Goal: Navigation & Orientation: Find specific page/section

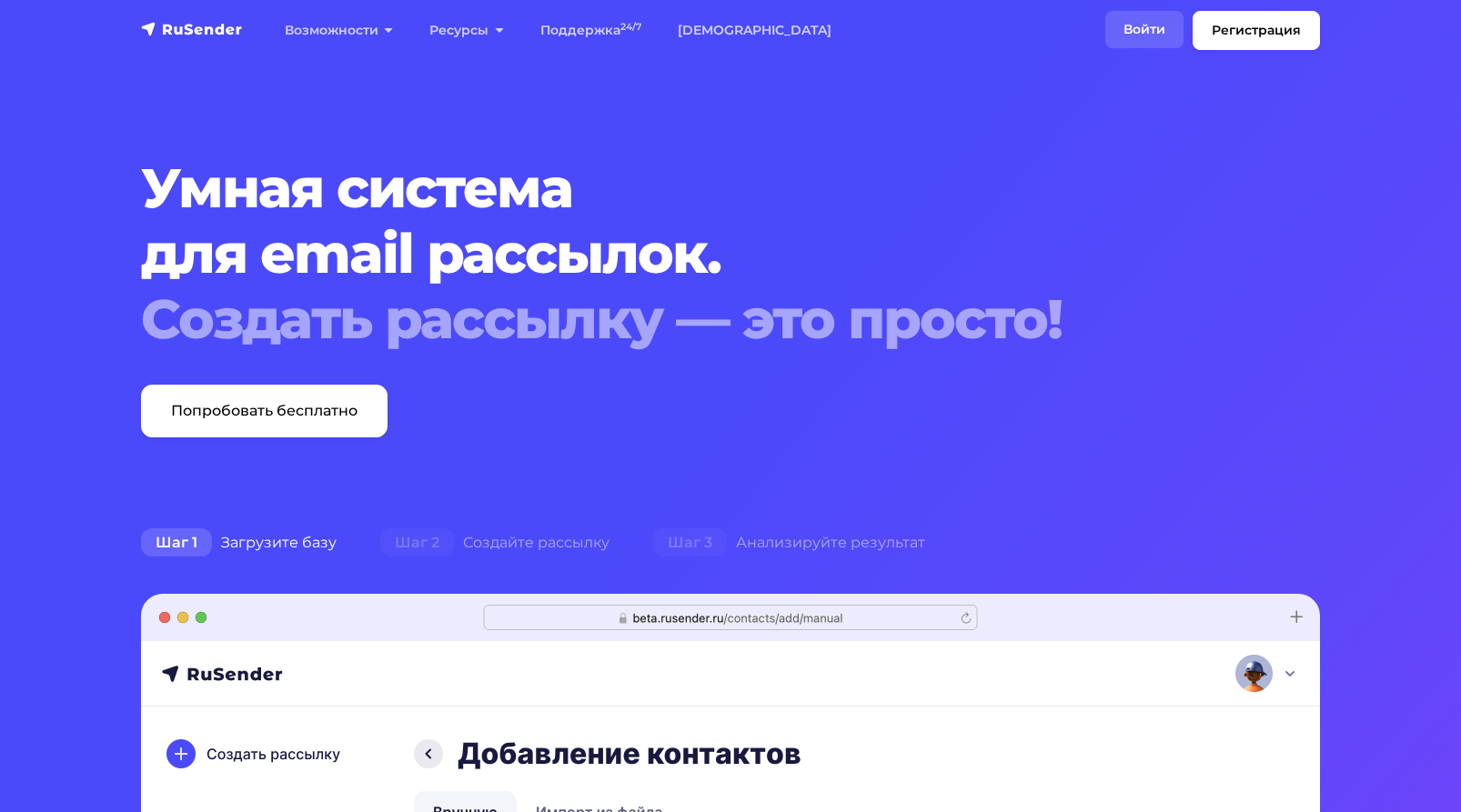
click at [1159, 28] on link "Войти" at bounding box center [1144, 29] width 78 height 38
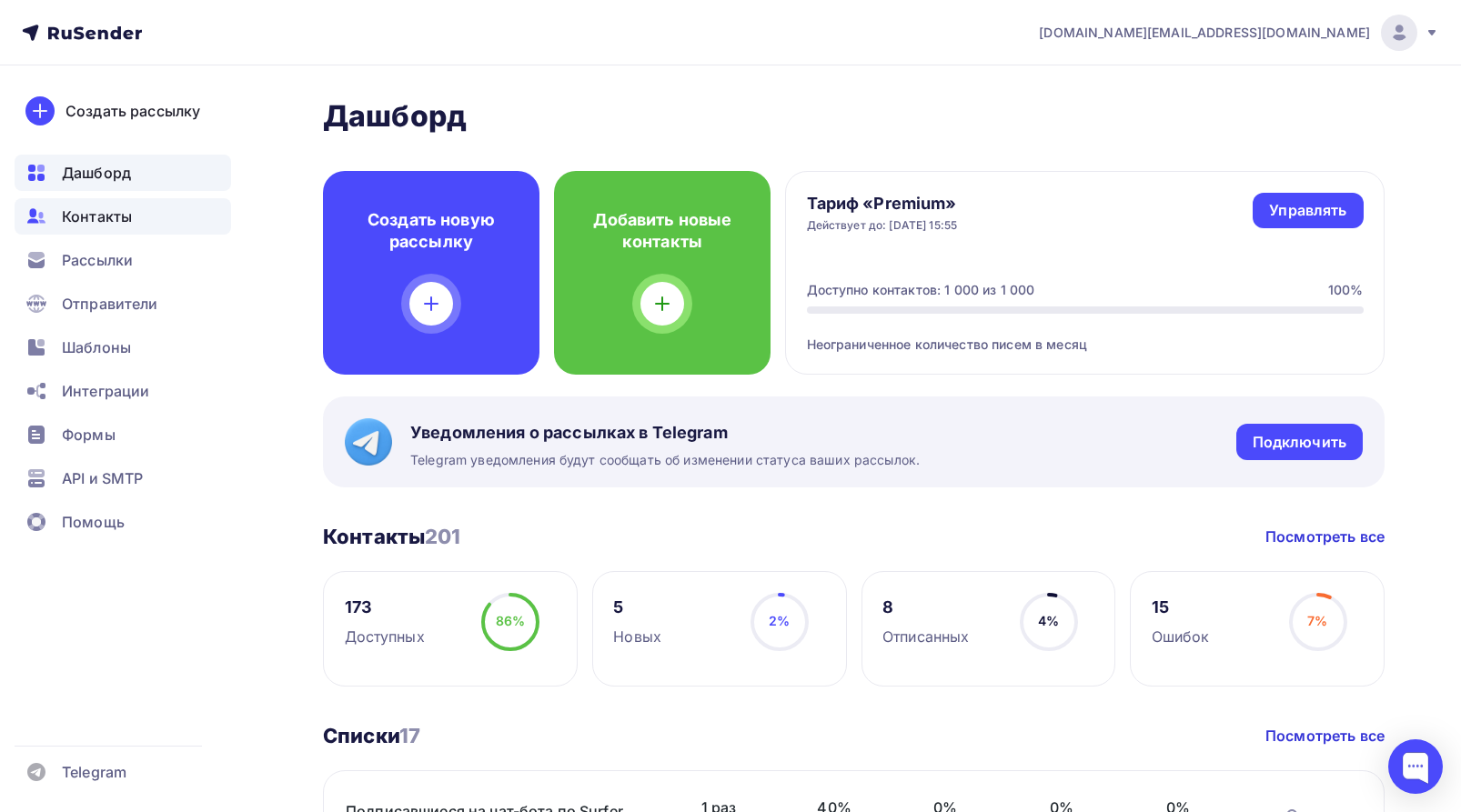
click at [103, 216] on span "Контакты" at bounding box center [96, 216] width 70 height 22
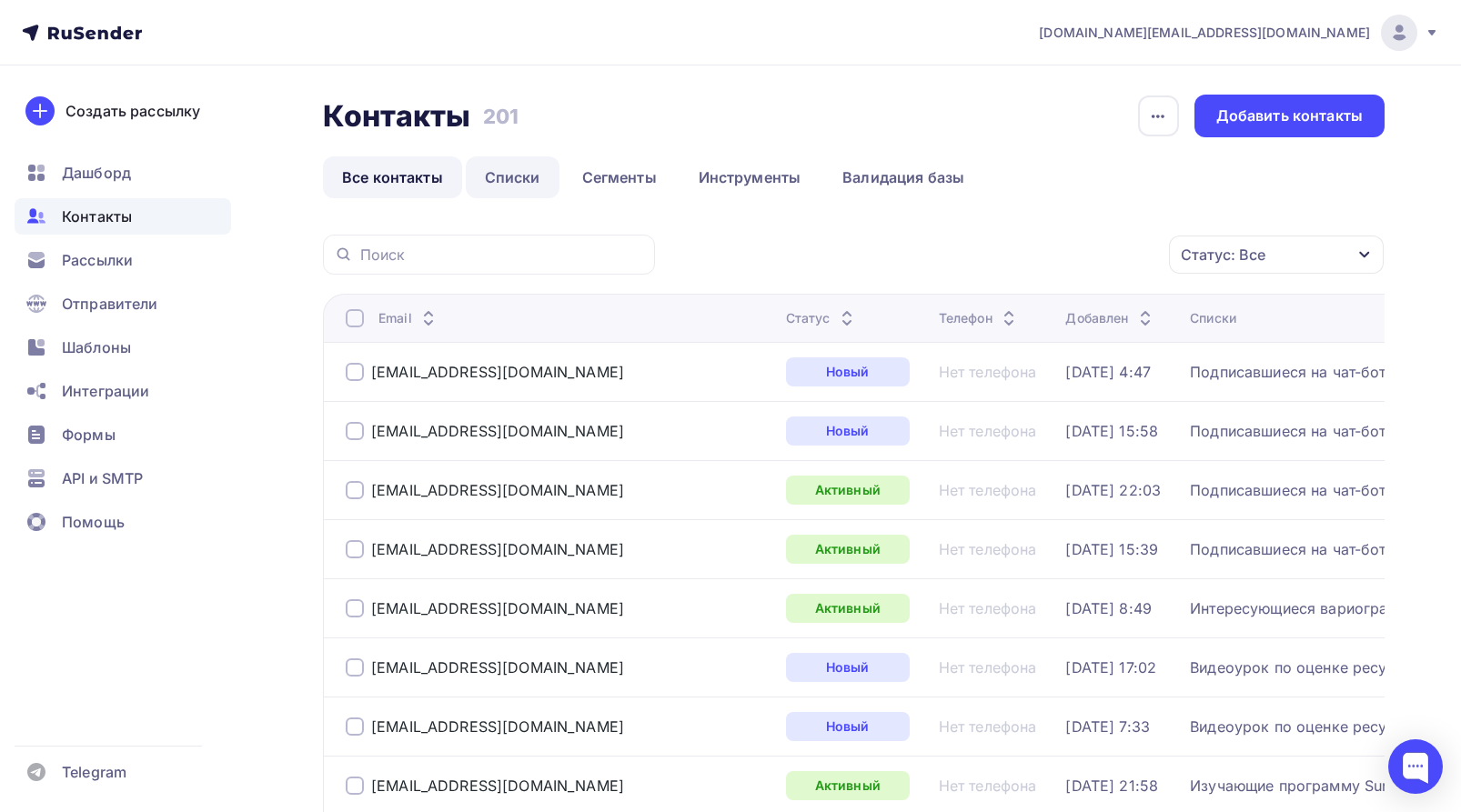
click at [514, 179] on link "Списки" at bounding box center [512, 178] width 93 height 42
